Goal: Find specific page/section: Find specific page/section

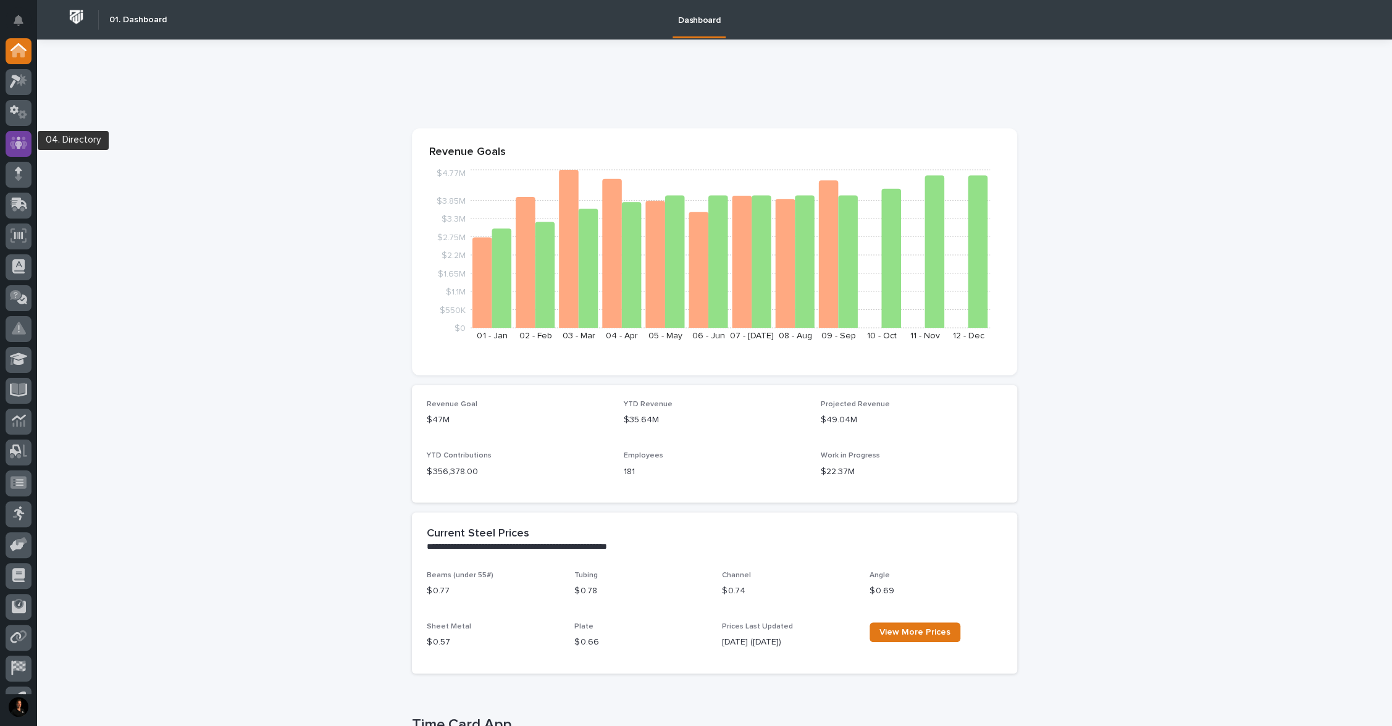
click at [9, 145] on div at bounding box center [19, 144] width 26 height 26
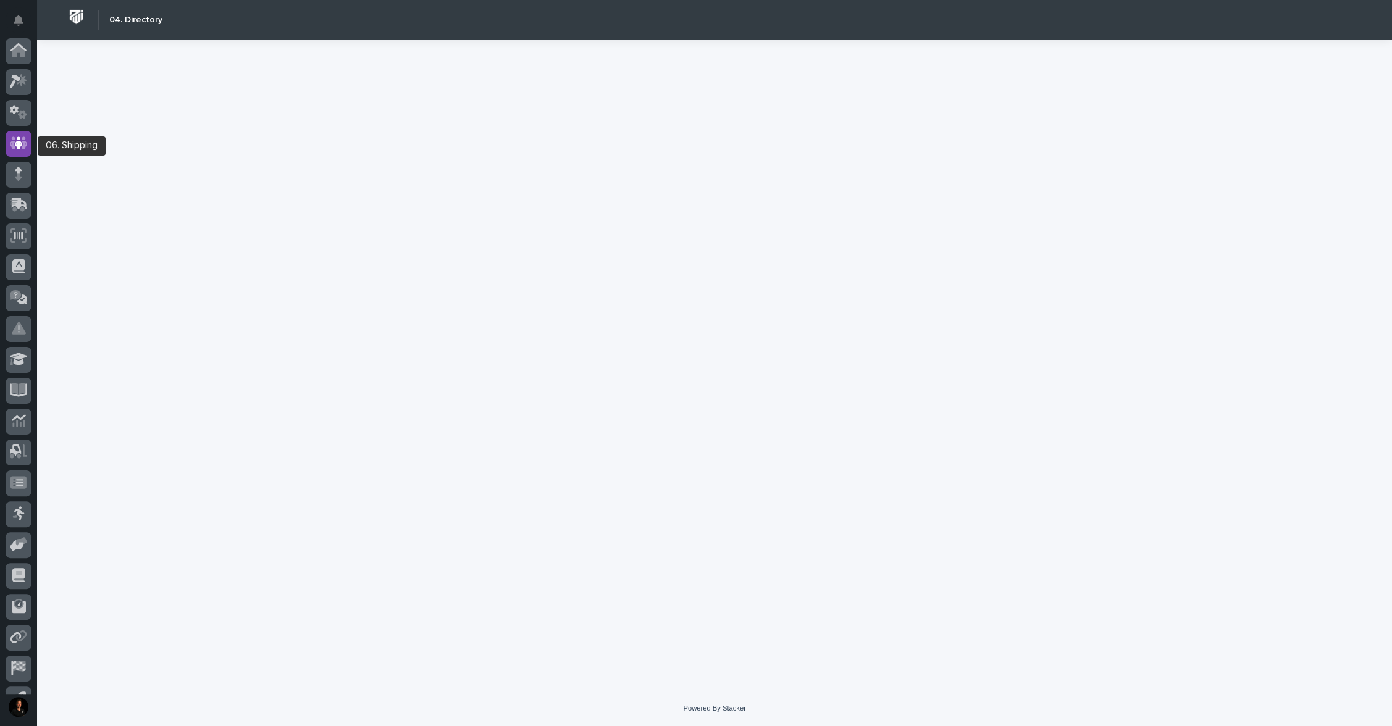
scroll to position [56, 0]
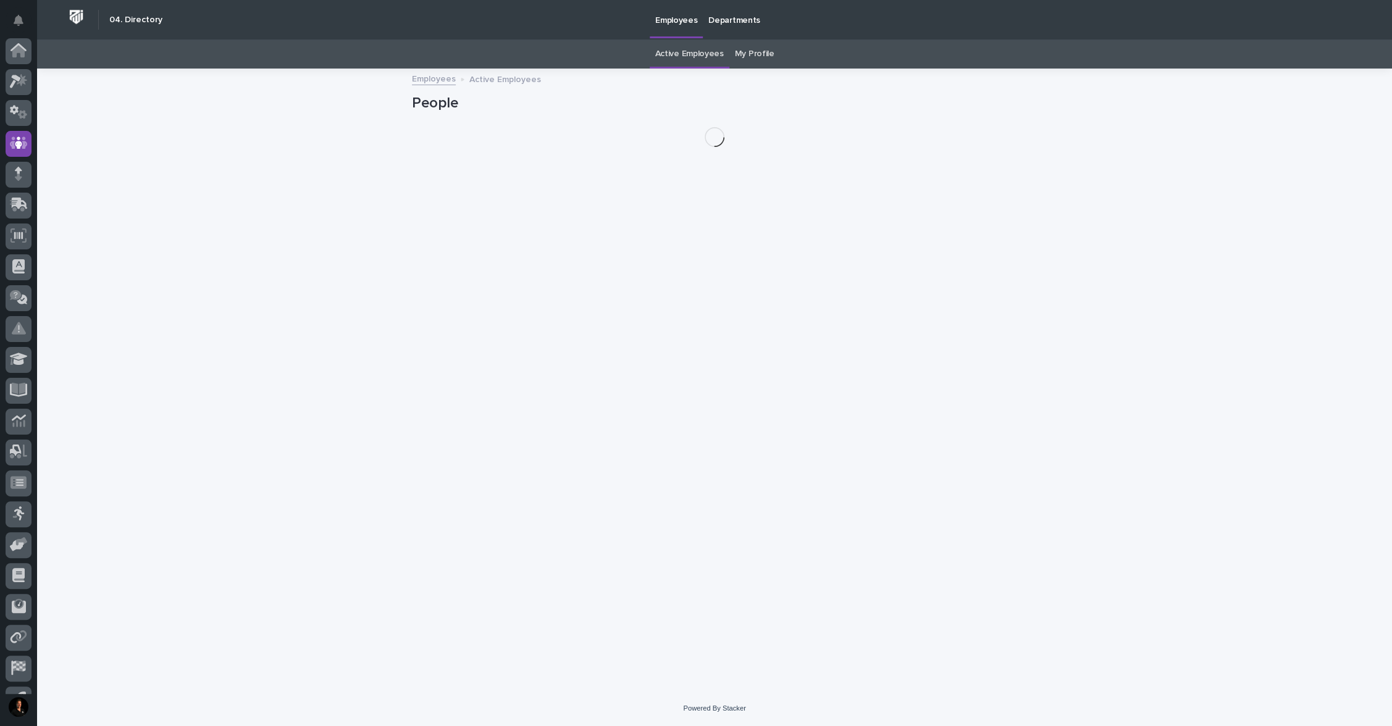
scroll to position [56, 0]
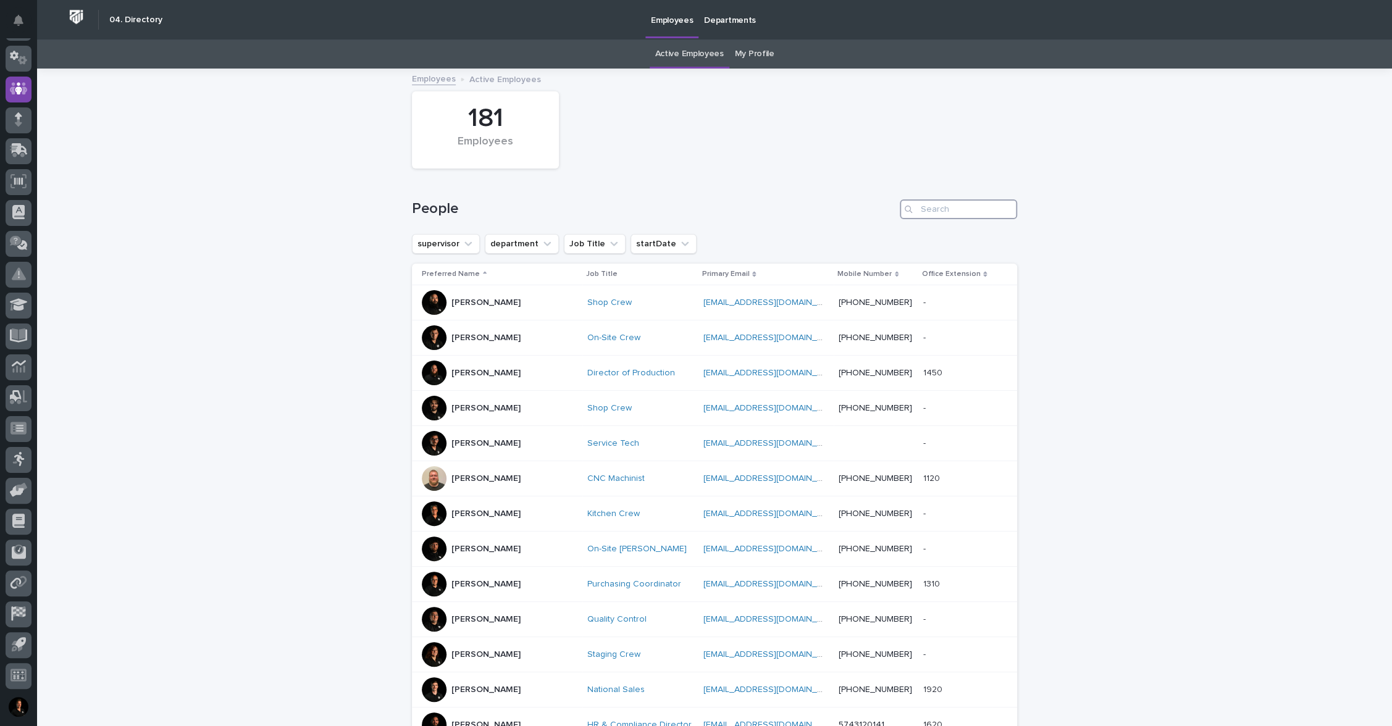
click at [923, 217] on input "Search" at bounding box center [958, 209] width 117 height 20
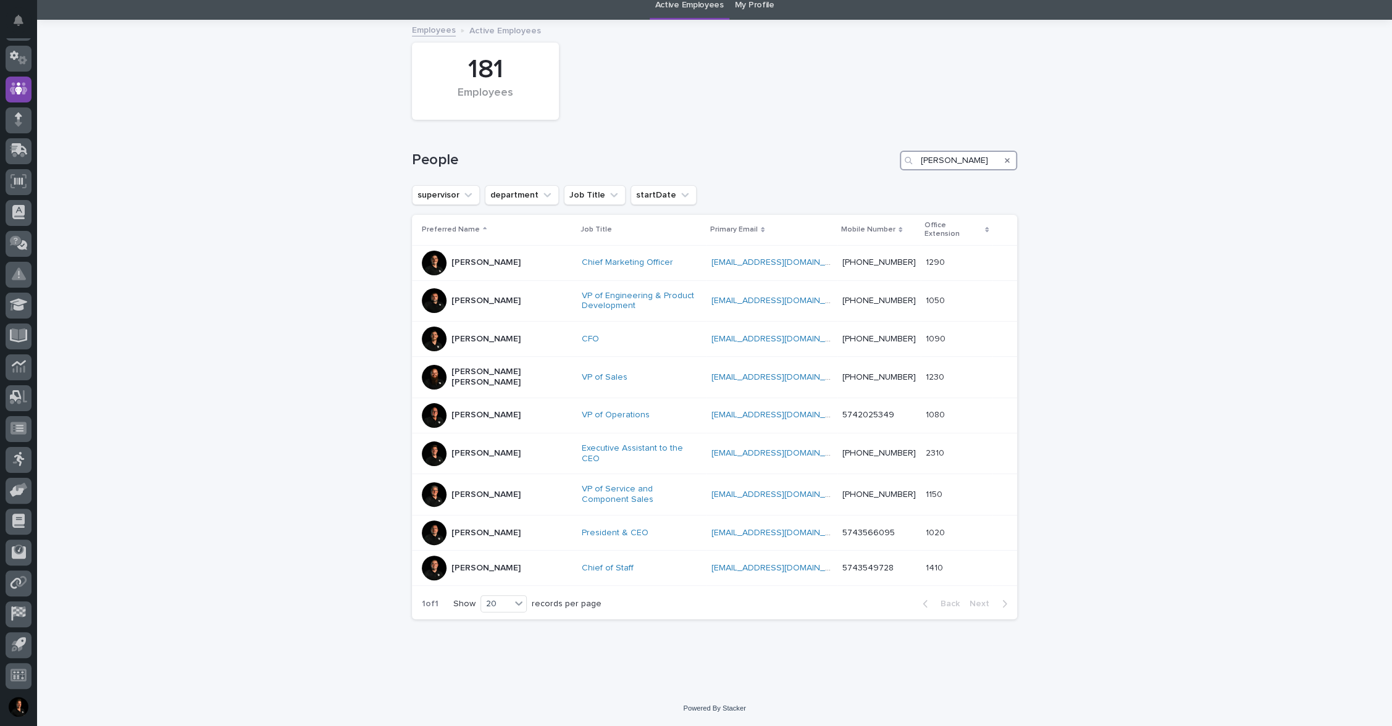
scroll to position [147, 0]
type input "[PERSON_NAME]"
click at [470, 528] on p "[PERSON_NAME]" at bounding box center [485, 533] width 69 height 10
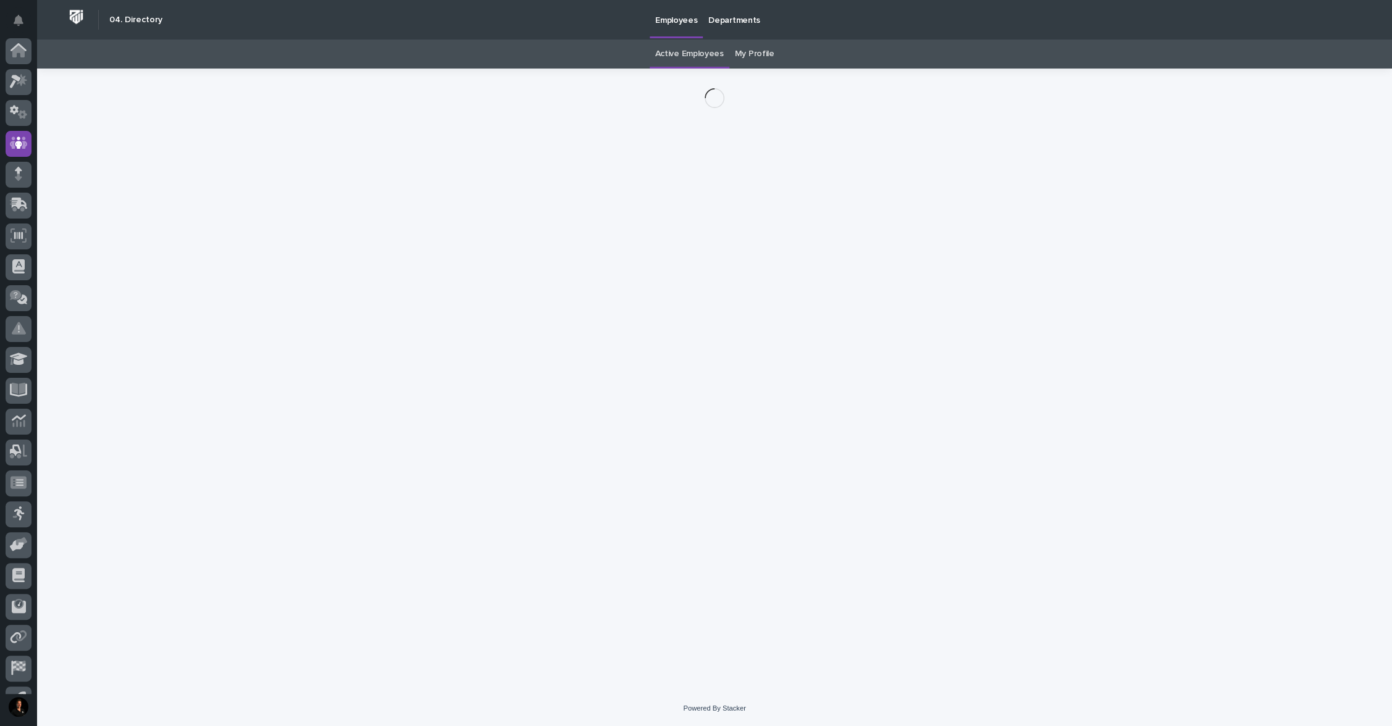
scroll to position [56, 0]
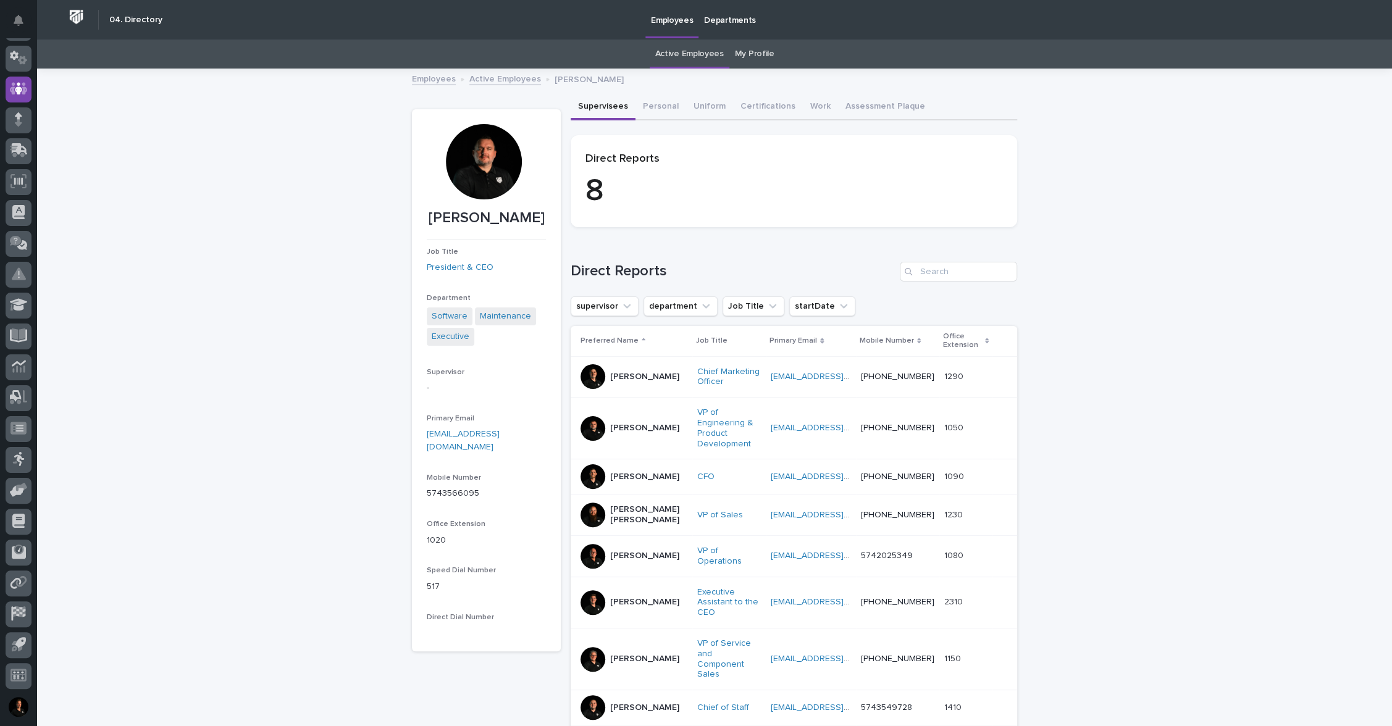
click at [463, 168] on div at bounding box center [483, 161] width 75 height 75
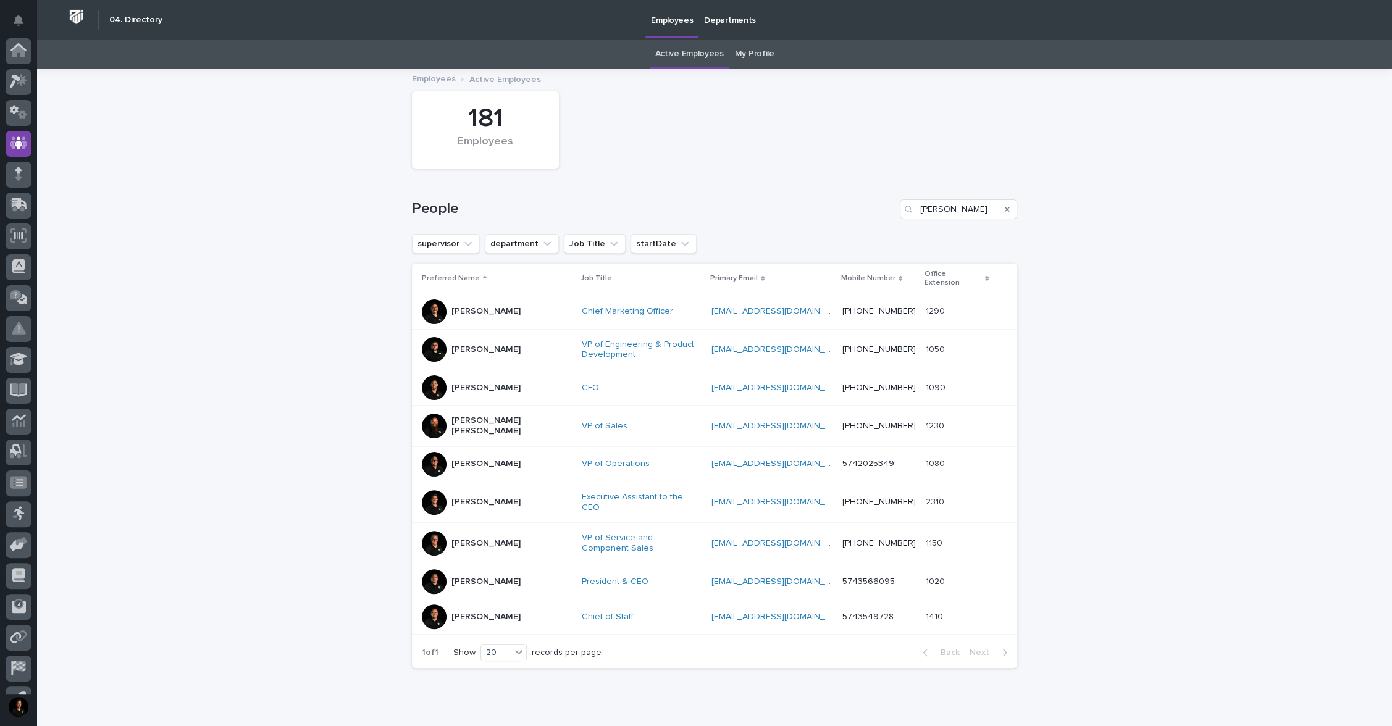
scroll to position [56, 0]
